Goal: Task Accomplishment & Management: Manage account settings

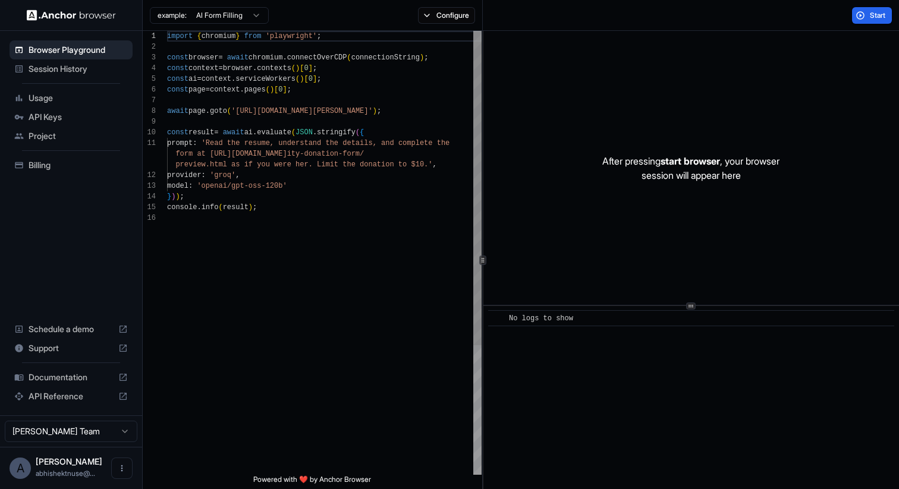
scroll to position [107, 0]
click at [122, 68] on span "Session History" at bounding box center [78, 69] width 99 height 12
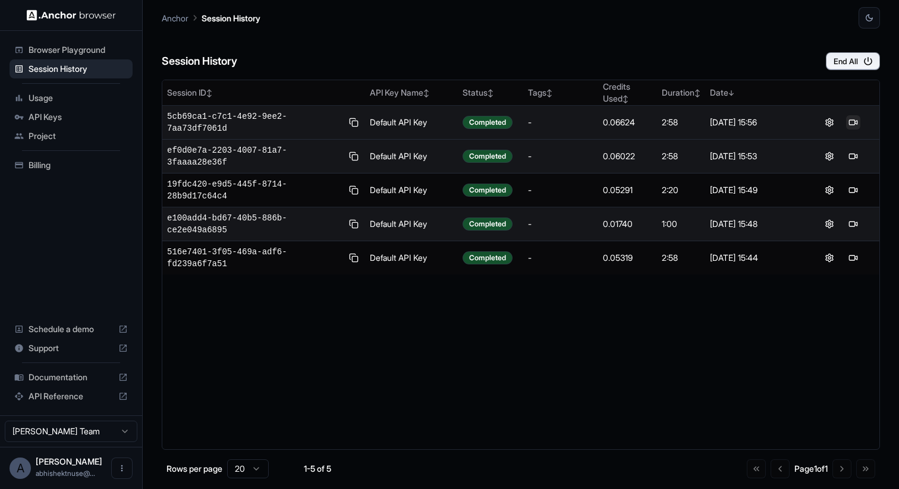
click at [856, 122] on button at bounding box center [853, 122] width 14 height 14
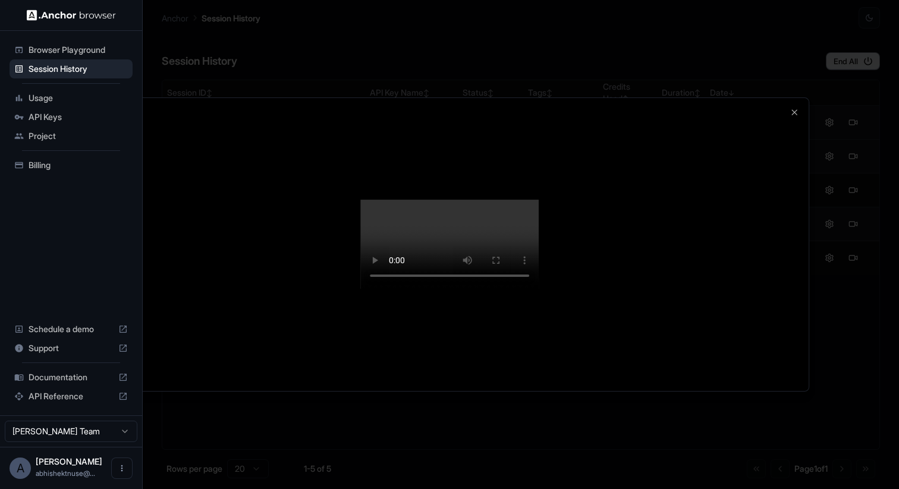
click at [808, 278] on div at bounding box center [449, 245] width 718 height 294
click at [790, 108] on icon "button" at bounding box center [795, 113] width 10 height 10
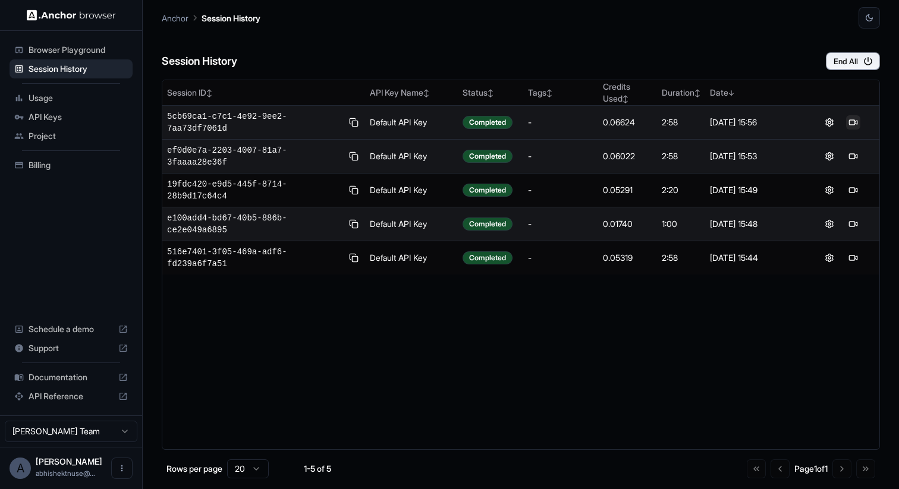
click at [853, 124] on button at bounding box center [853, 122] width 14 height 14
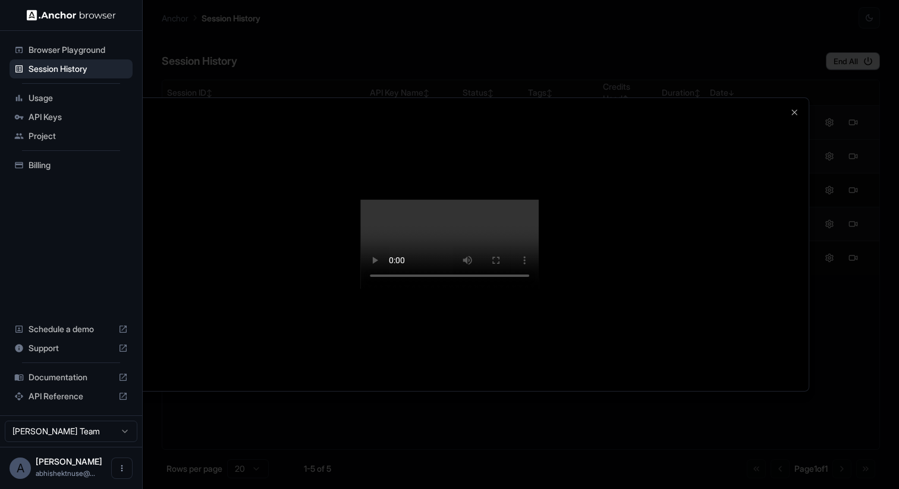
click at [539, 289] on video at bounding box center [449, 244] width 178 height 89
click at [800, 98] on div at bounding box center [449, 245] width 718 height 294
click at [819, 92] on div at bounding box center [449, 244] width 899 height 489
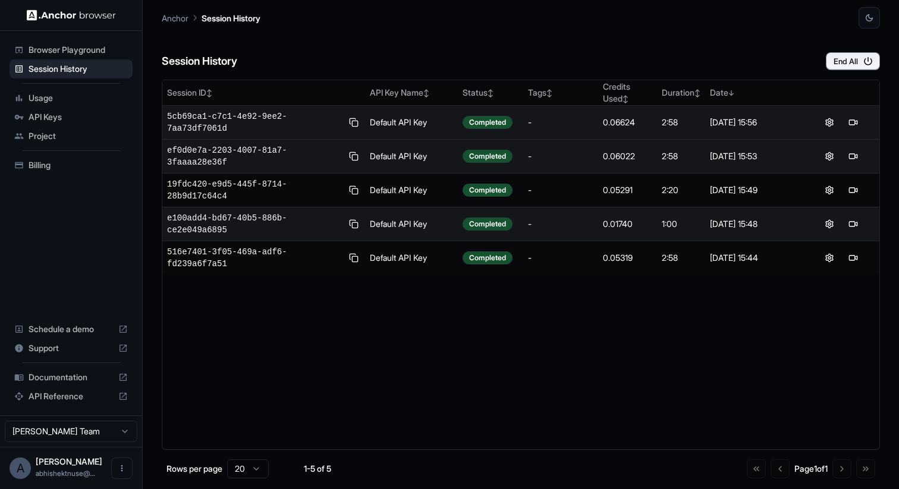
click at [80, 122] on span "API Keys" at bounding box center [78, 117] width 99 height 12
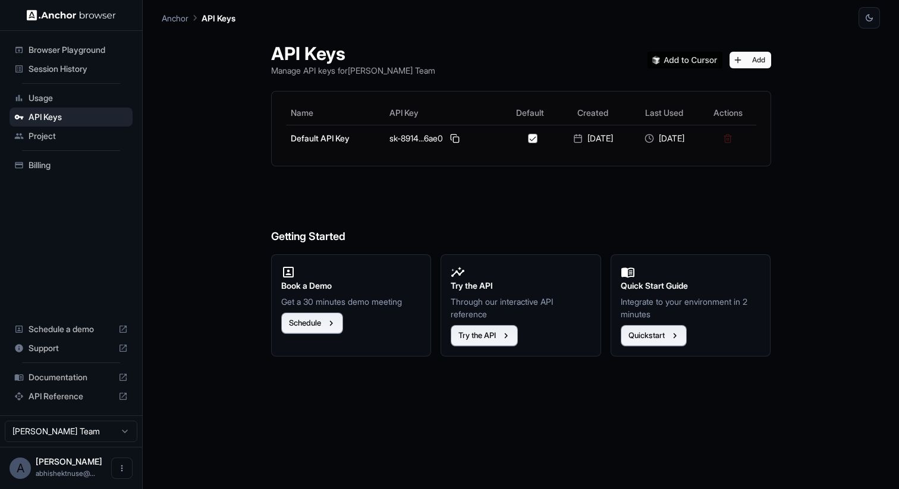
click at [63, 165] on span "Billing" at bounding box center [78, 165] width 99 height 12
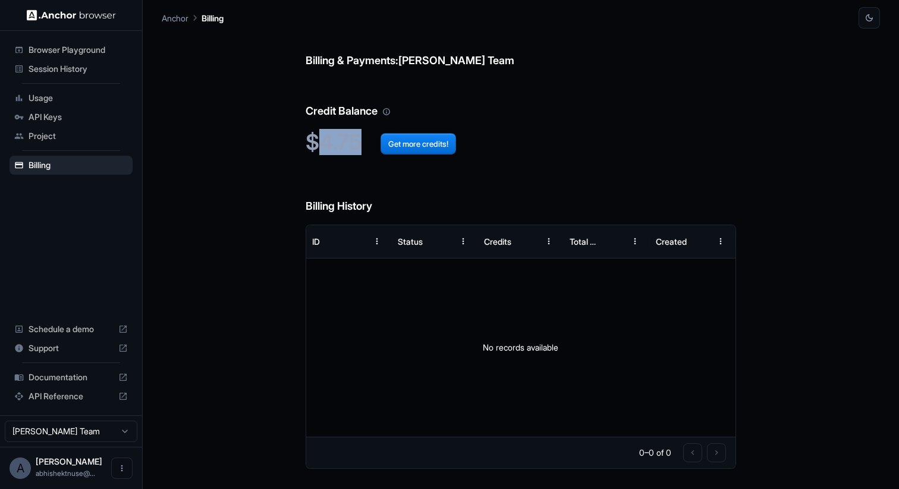
drag, startPoint x: 316, startPoint y: 140, endPoint x: 359, endPoint y: 142, distance: 42.9
click at [359, 142] on h2 "$4.75 Get more credits!" at bounding box center [521, 143] width 431 height 26
click at [48, 112] on span "API Keys" at bounding box center [78, 117] width 99 height 12
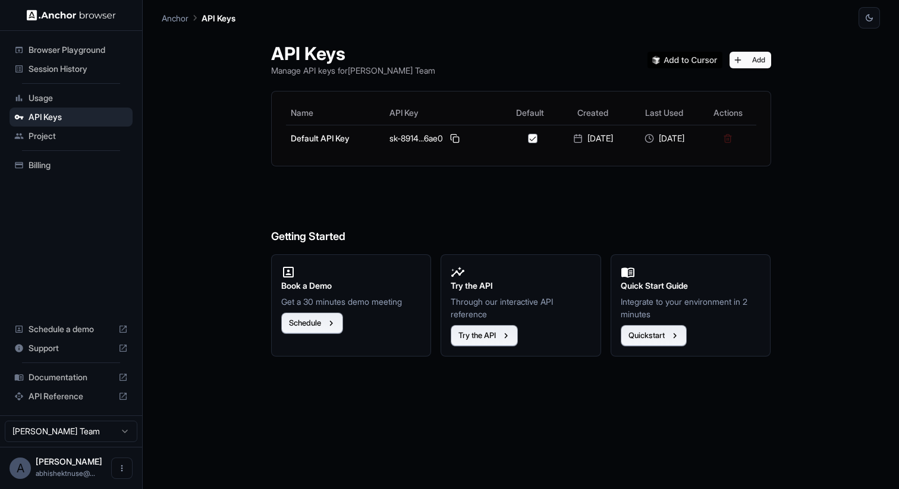
click at [51, 106] on div "Usage" at bounding box center [71, 98] width 123 height 19
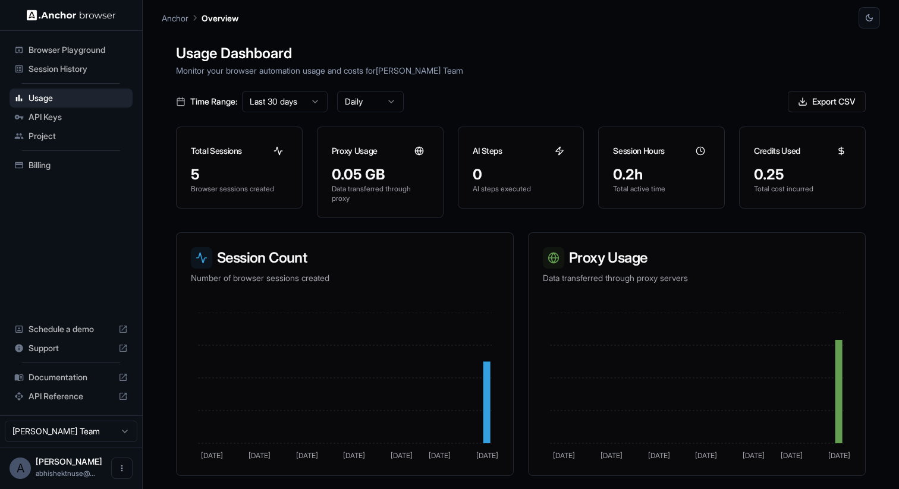
click at [67, 70] on span "Session History" at bounding box center [78, 69] width 99 height 12
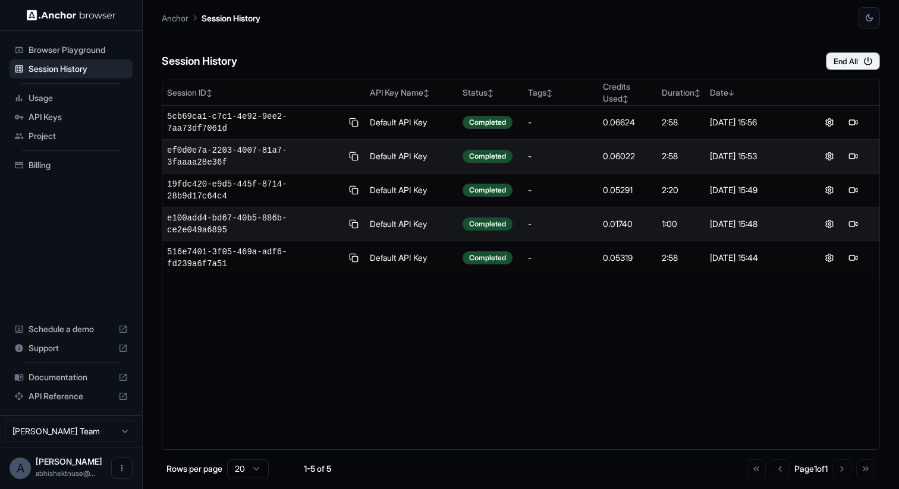
click at [46, 165] on span "Billing" at bounding box center [78, 165] width 99 height 12
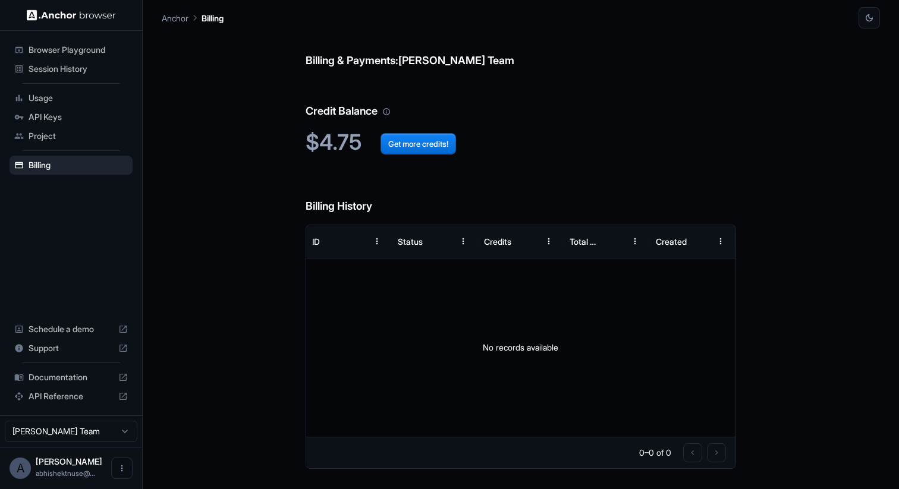
click at [318, 133] on h2 "$4.75 Get more credits!" at bounding box center [521, 143] width 431 height 26
drag, startPoint x: 318, startPoint y: 133, endPoint x: 350, endPoint y: 133, distance: 32.7
click at [350, 133] on h2 "$4.75 Get more credits!" at bounding box center [521, 143] width 431 height 26
click at [465, 124] on div "Billing & Payments: [PERSON_NAME] Team Credit Balance $4.75 Get more credits! B…" at bounding box center [521, 259] width 431 height 461
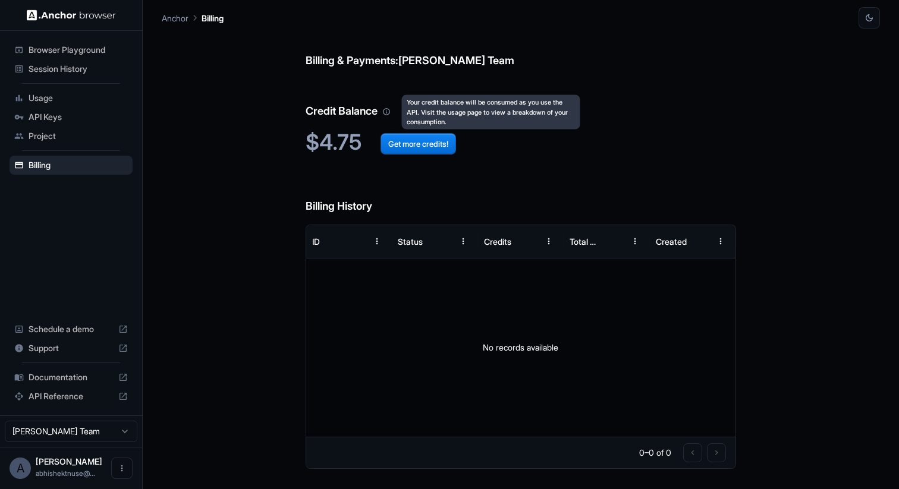
click at [388, 114] on icon "Your credit balance will be consumed as you use the API. Visit the usage page t…" at bounding box center [386, 112] width 8 height 8
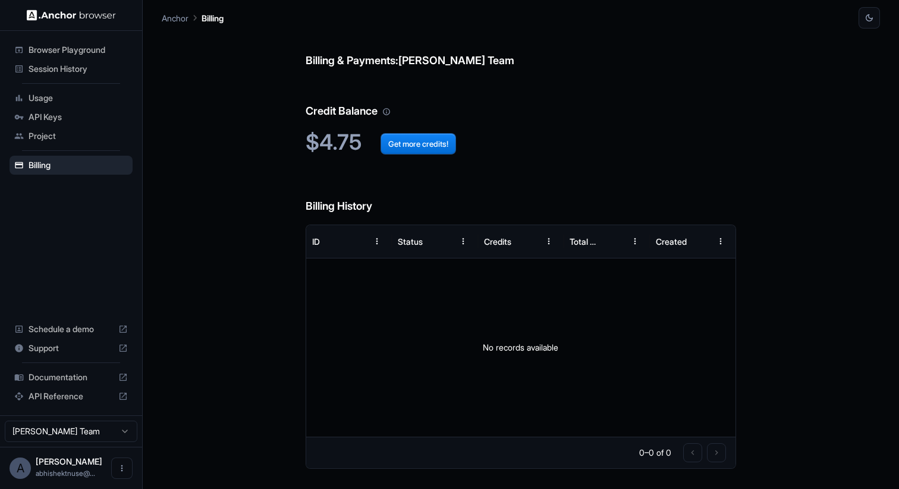
click at [353, 131] on h2 "$4.75 Get more credits!" at bounding box center [521, 143] width 431 height 26
click at [390, 107] on h6 "Credit Balance" at bounding box center [521, 99] width 431 height 41
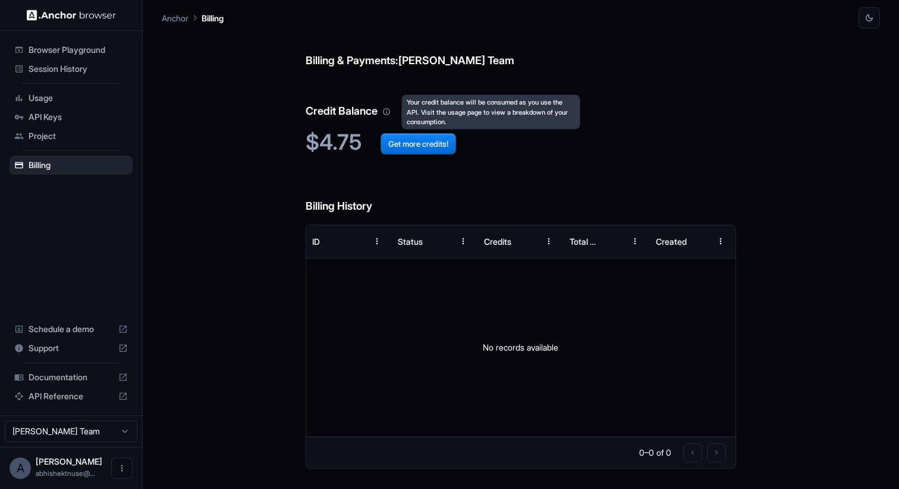
click at [389, 112] on icon "Your credit balance will be consumed as you use the API. Visit the usage page t…" at bounding box center [386, 111] width 7 height 7
click at [432, 110] on div "Your credit balance will be consumed as you use the API. Visit the usage page t…" at bounding box center [491, 112] width 178 height 34
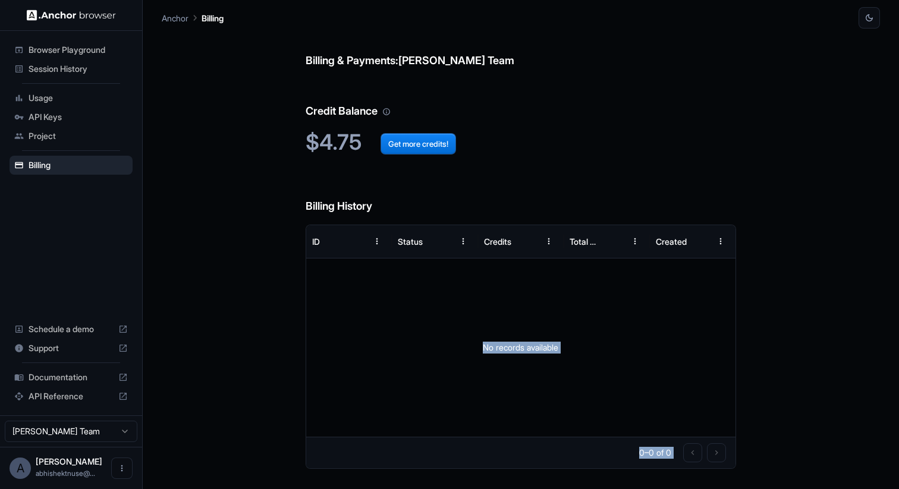
drag, startPoint x: 432, startPoint y: 110, endPoint x: 517, endPoint y: 319, distance: 225.7
click at [517, 319] on div "No records available" at bounding box center [521, 348] width 430 height 178
click at [344, 143] on h2 "$4.75 Get more credits!" at bounding box center [521, 143] width 431 height 26
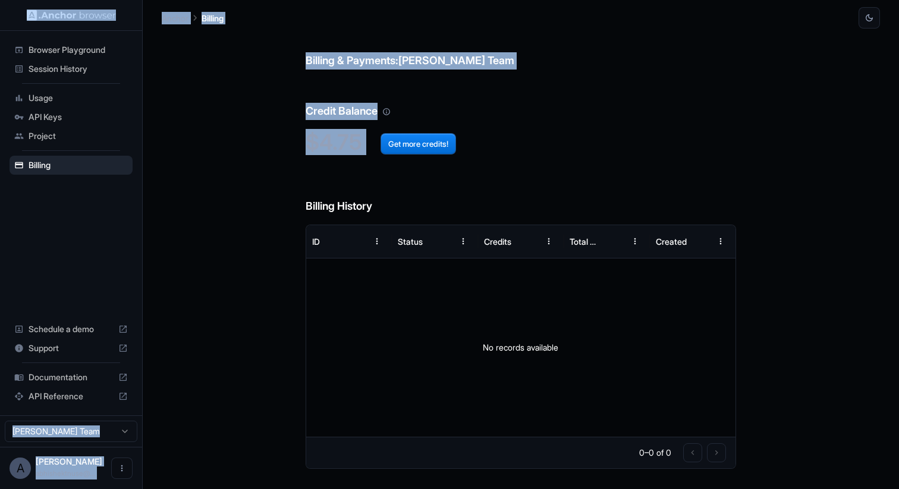
drag, startPoint x: 344, startPoint y: 143, endPoint x: 133, endPoint y: 7, distance: 252.0
click at [133, 7] on div "Browser Playground Session History Usage API Keys Project Billing Schedule a de…" at bounding box center [449, 244] width 899 height 489
click at [355, 149] on h2 "$4.75 Get more credits!" at bounding box center [521, 143] width 431 height 26
